Goal: Transaction & Acquisition: Purchase product/service

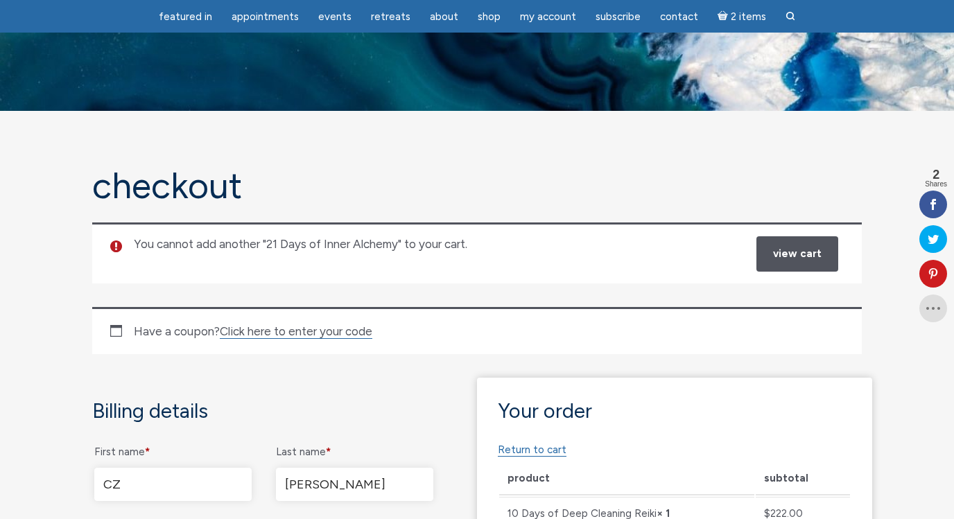
select select "GA"
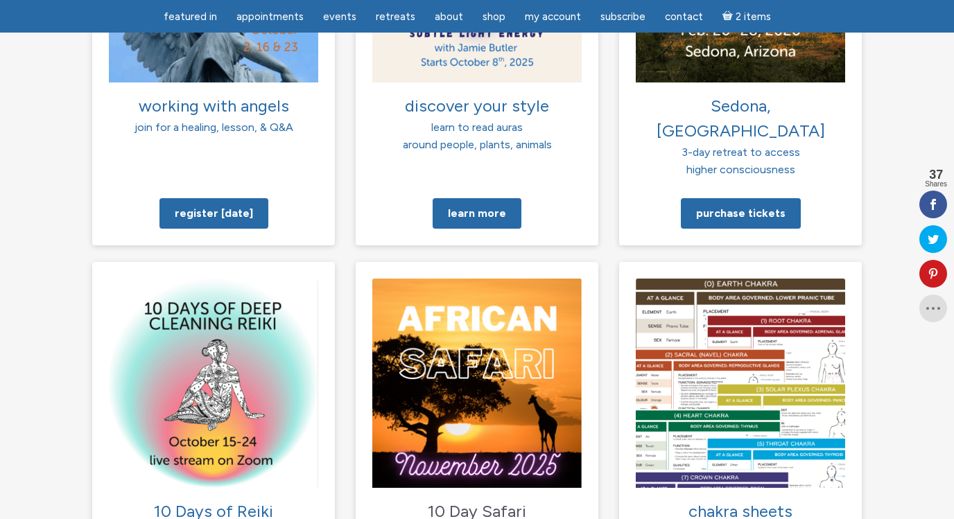
scroll to position [1198, 0]
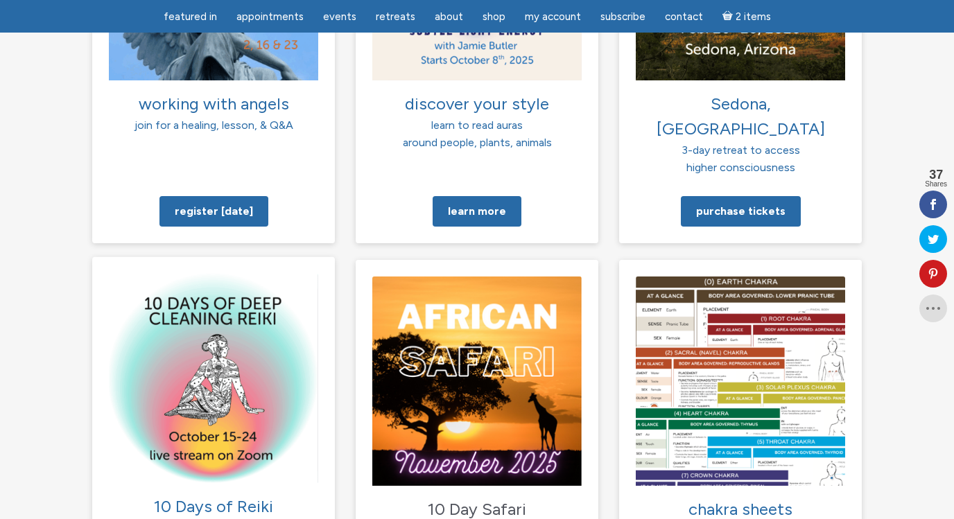
click at [235, 350] on img at bounding box center [213, 377] width 209 height 209
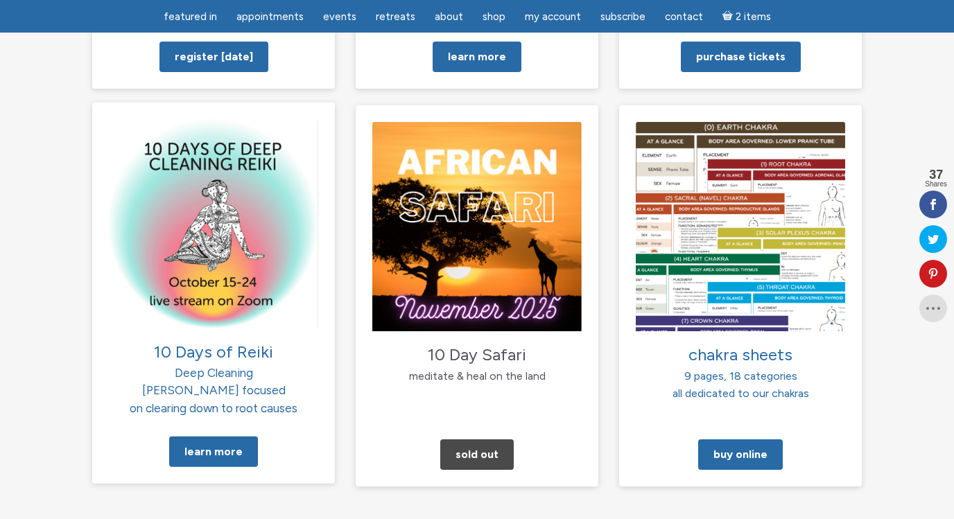
scroll to position [1355, 0]
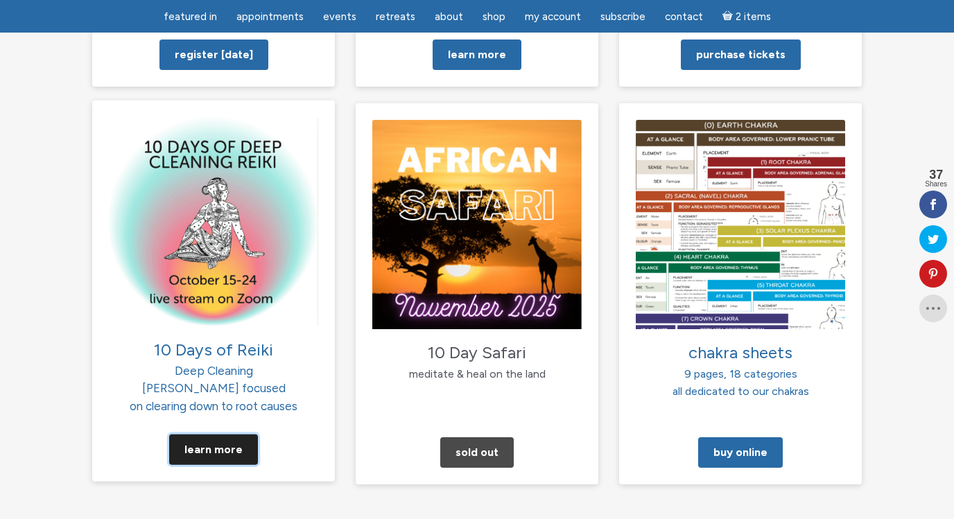
click at [222, 435] on link "Learn More" at bounding box center [213, 450] width 89 height 30
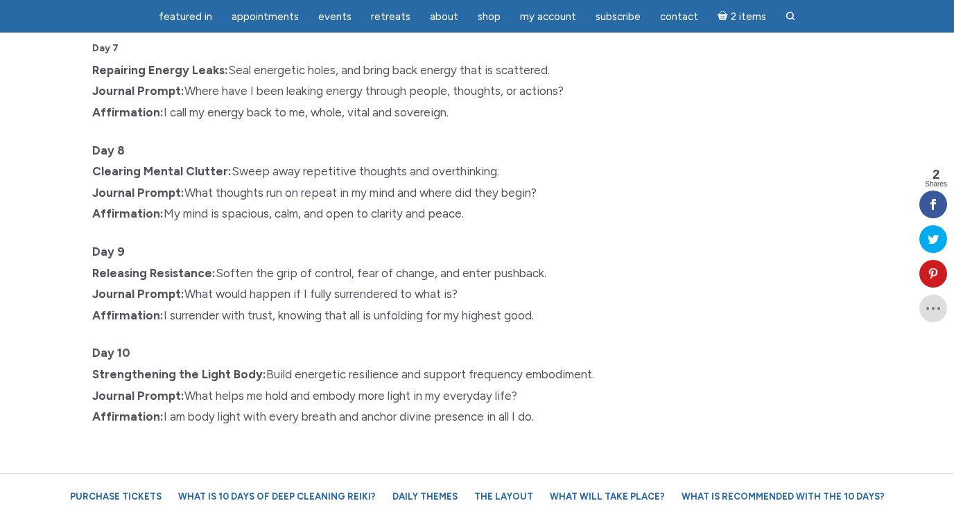
scroll to position [2110, 0]
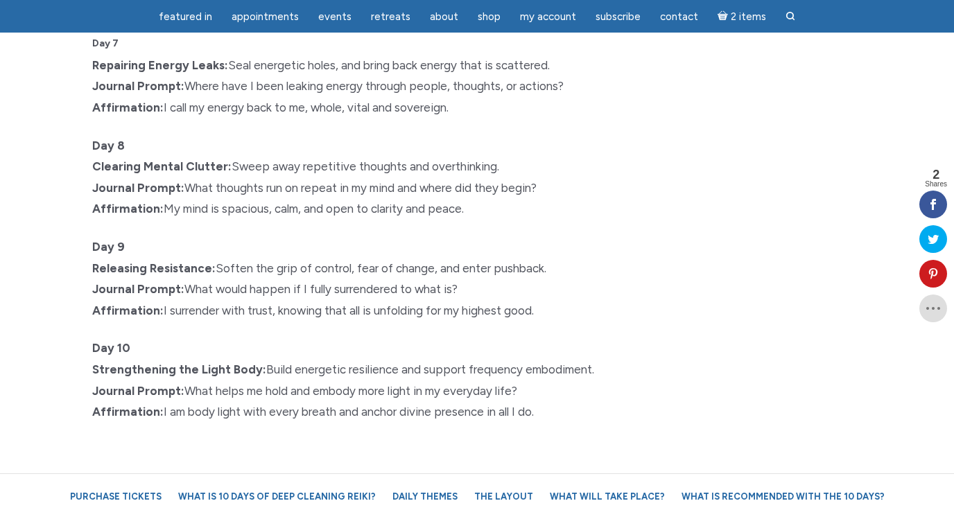
drag, startPoint x: 82, startPoint y: 114, endPoint x: 504, endPoint y: 412, distance: 517.0
copy div "82 Lore ip Dolo Sitametc Adipi Elits Doeius: Tem 8 Incididu Utlaboreetdol Magna…"
